Goal: Task Accomplishment & Management: Use online tool/utility

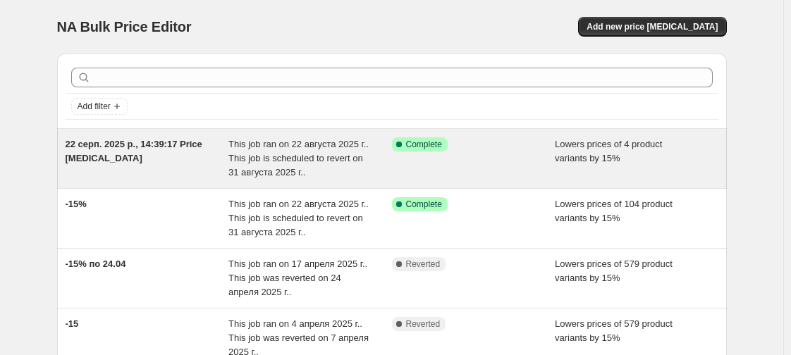
click at [358, 162] on span "This job ran on 22 августа 2025 г.. This job is scheduled to revert on 31 авгус…" at bounding box center [299, 158] width 140 height 39
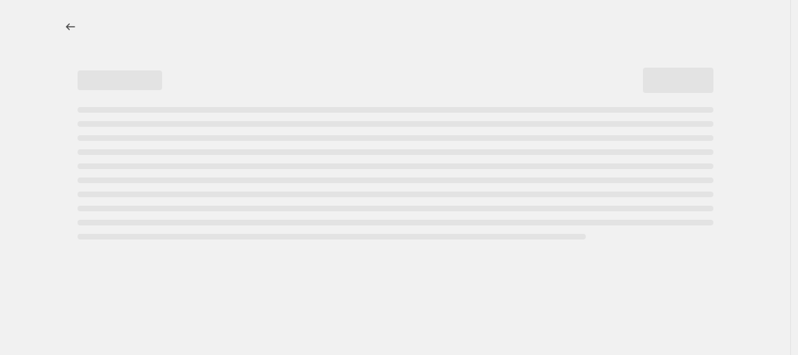
select select "percentage"
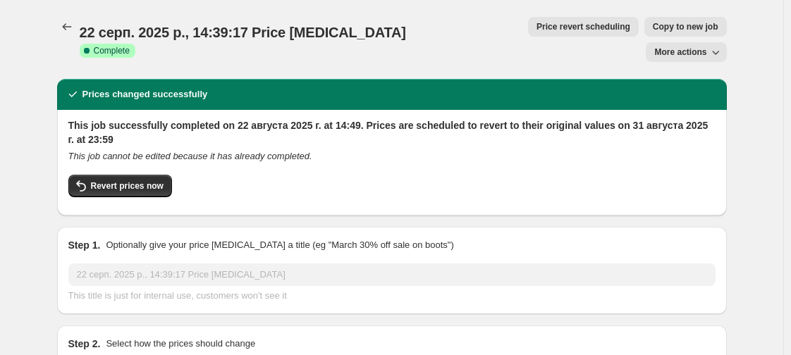
click at [551, 227] on div "Step 1. Optionally give your price [MEDICAL_DATA] a title (eg "March 30% off sa…" at bounding box center [392, 270] width 670 height 87
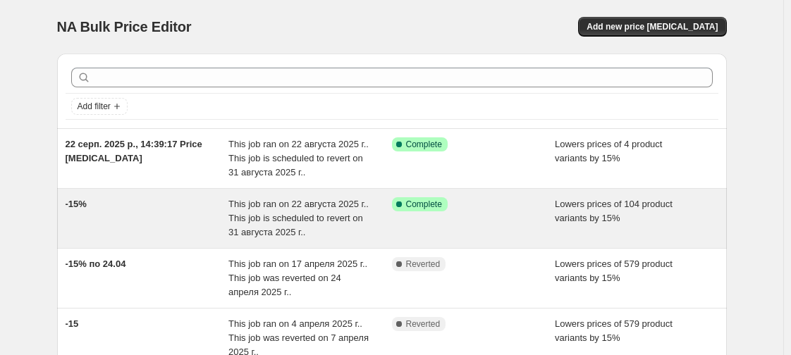
click at [152, 242] on div "-15% This job ran on 22 августа 2025 г.. This job is scheduled to revert on 31 …" at bounding box center [392, 218] width 670 height 59
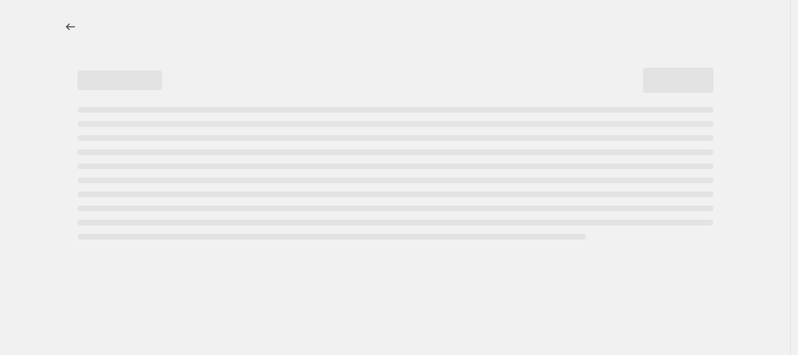
select select "percentage"
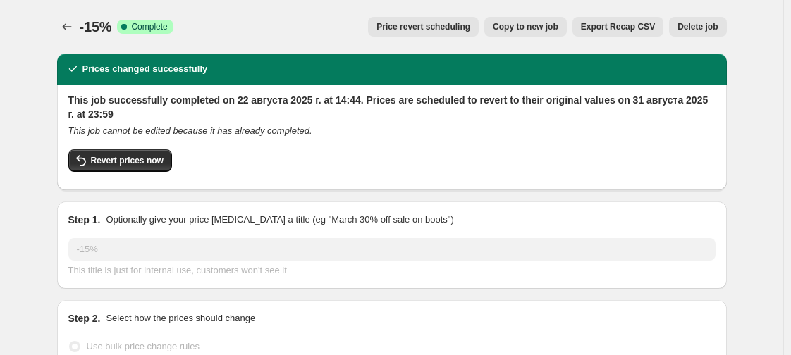
click at [529, 212] on div "Step 1. Optionally give your price [MEDICAL_DATA] a title (eg "March 30% off sa…" at bounding box center [392, 245] width 670 height 87
